Goal: Obtain resource: Download file/media

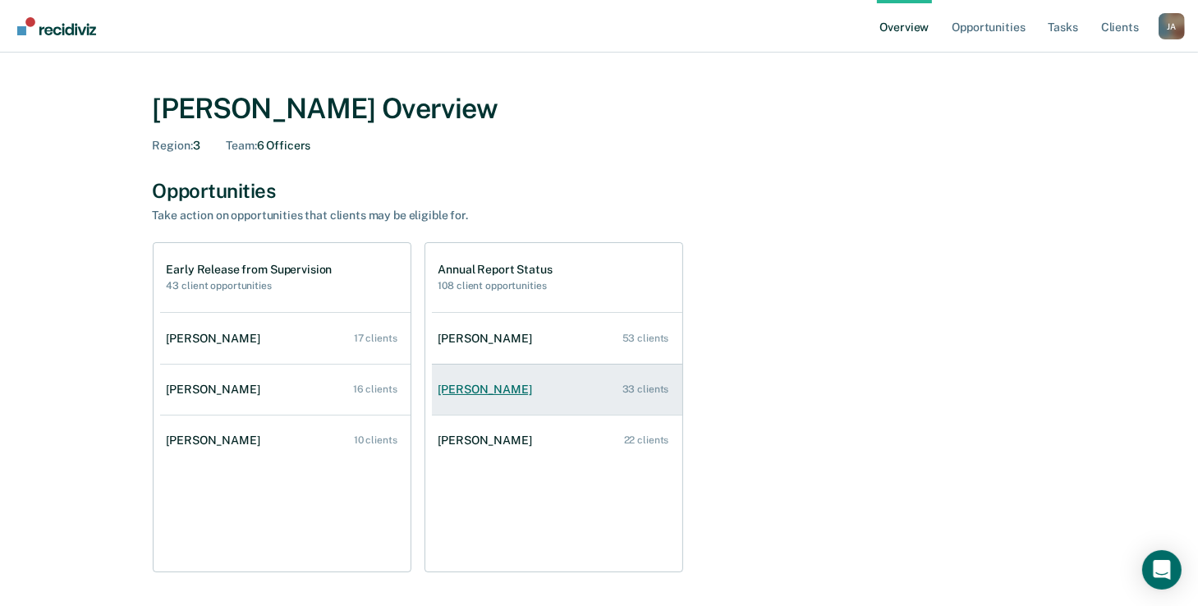
click at [495, 390] on div "[PERSON_NAME]" at bounding box center [488, 390] width 100 height 14
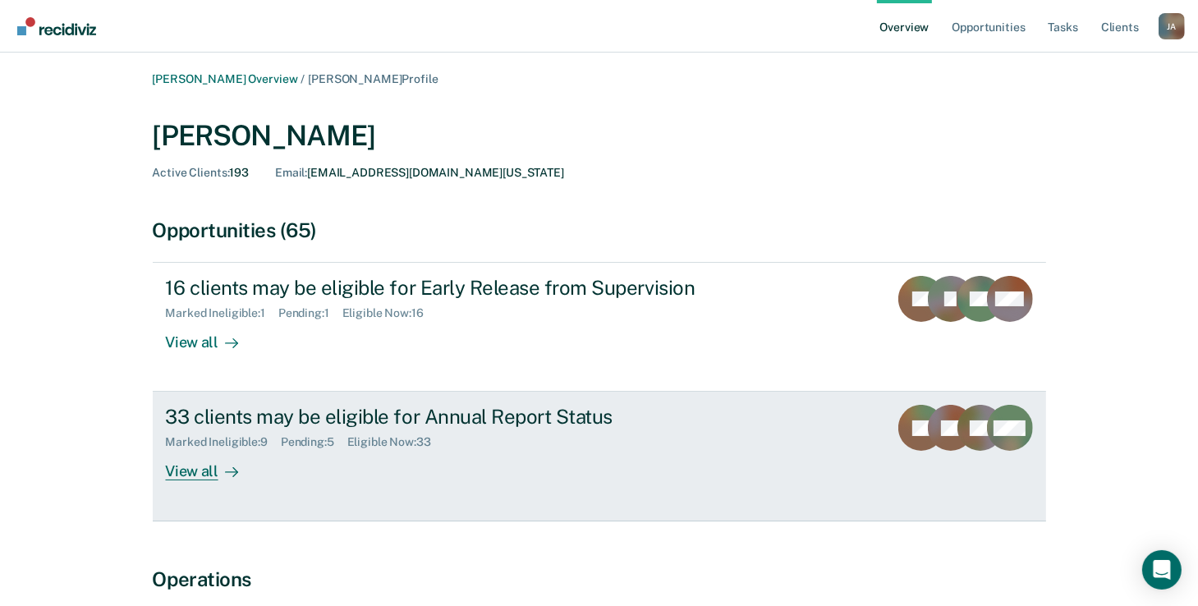
click at [184, 469] on div "View all" at bounding box center [212, 465] width 92 height 32
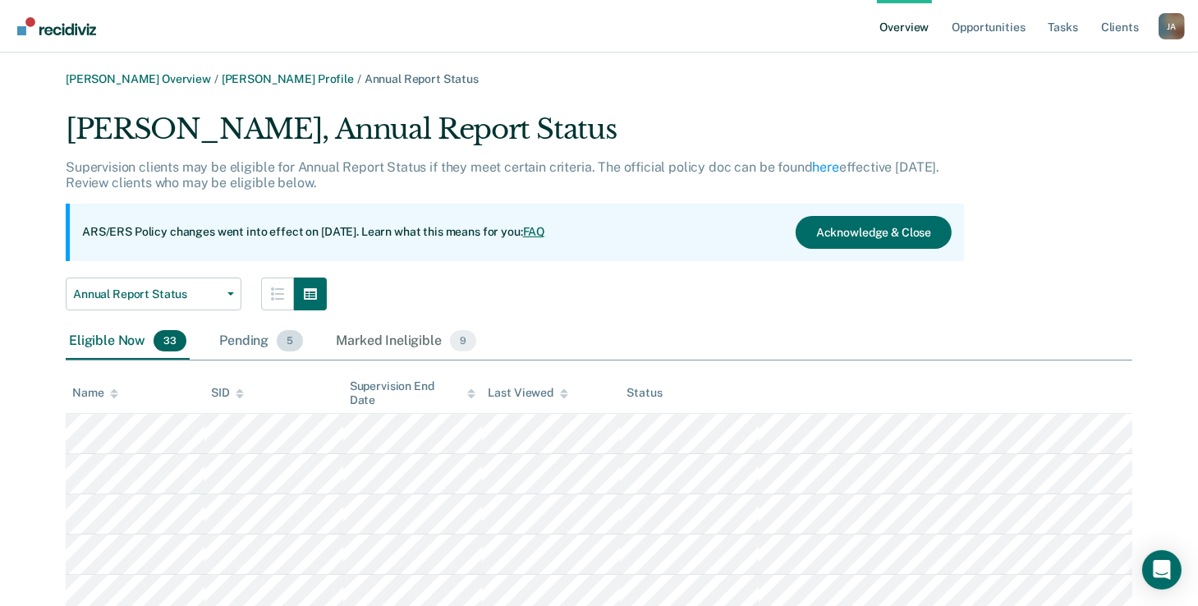
click at [255, 339] on div "Pending 5" at bounding box center [261, 341] width 90 height 36
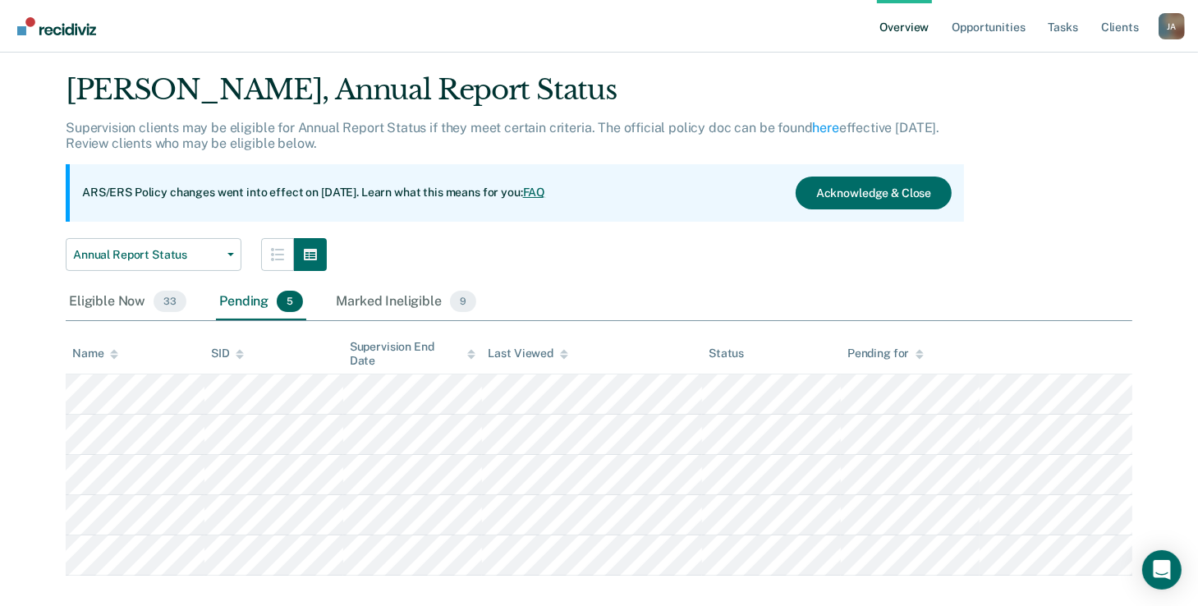
scroll to position [60, 0]
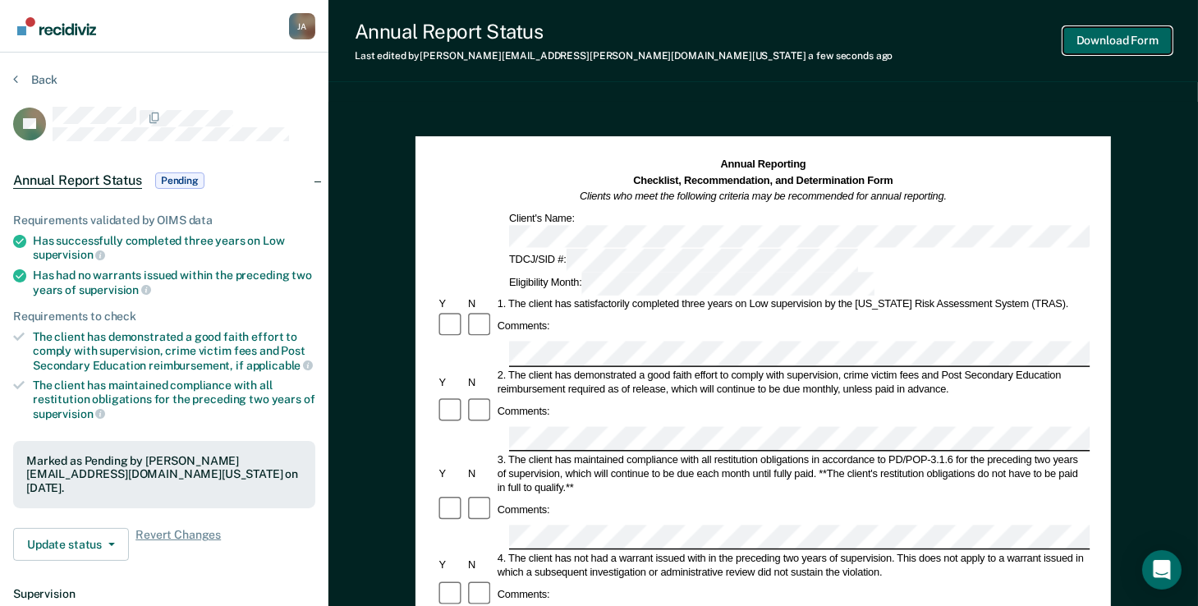
click at [1120, 37] on button "Download Form" at bounding box center [1117, 40] width 108 height 27
